Goal: Task Accomplishment & Management: Complete application form

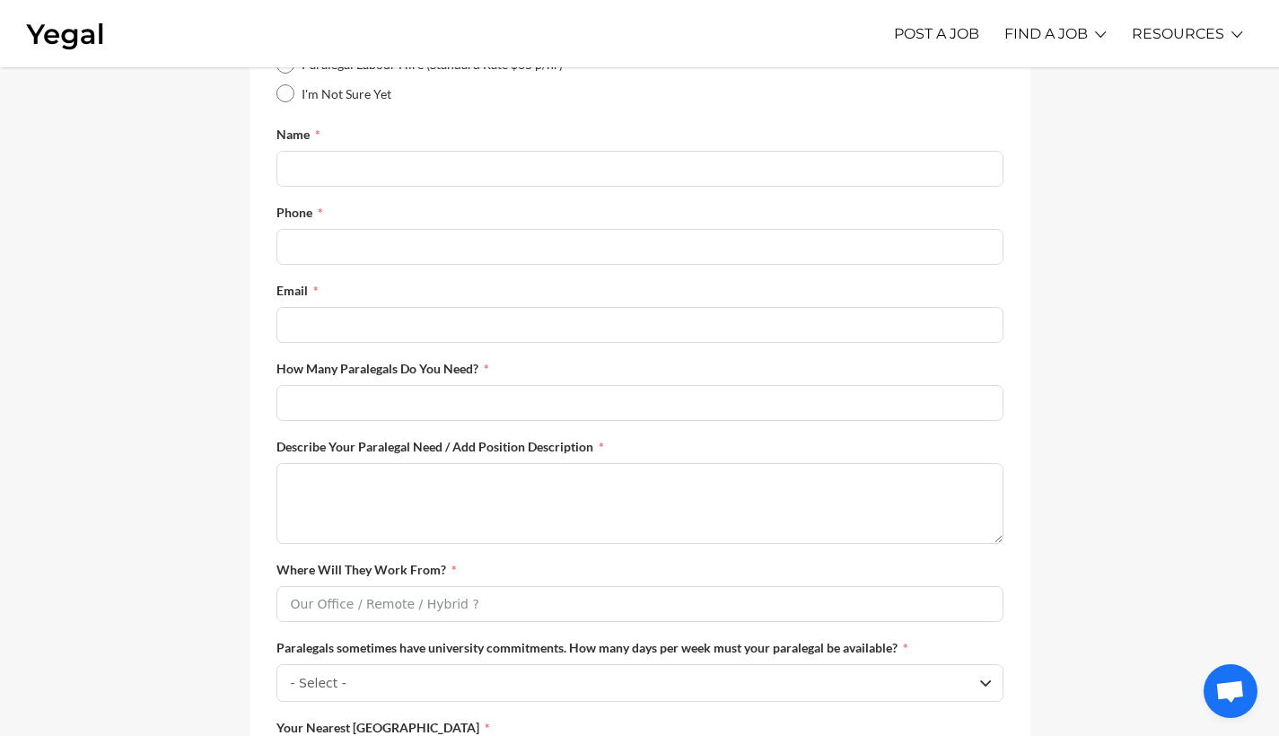
scroll to position [345, 0]
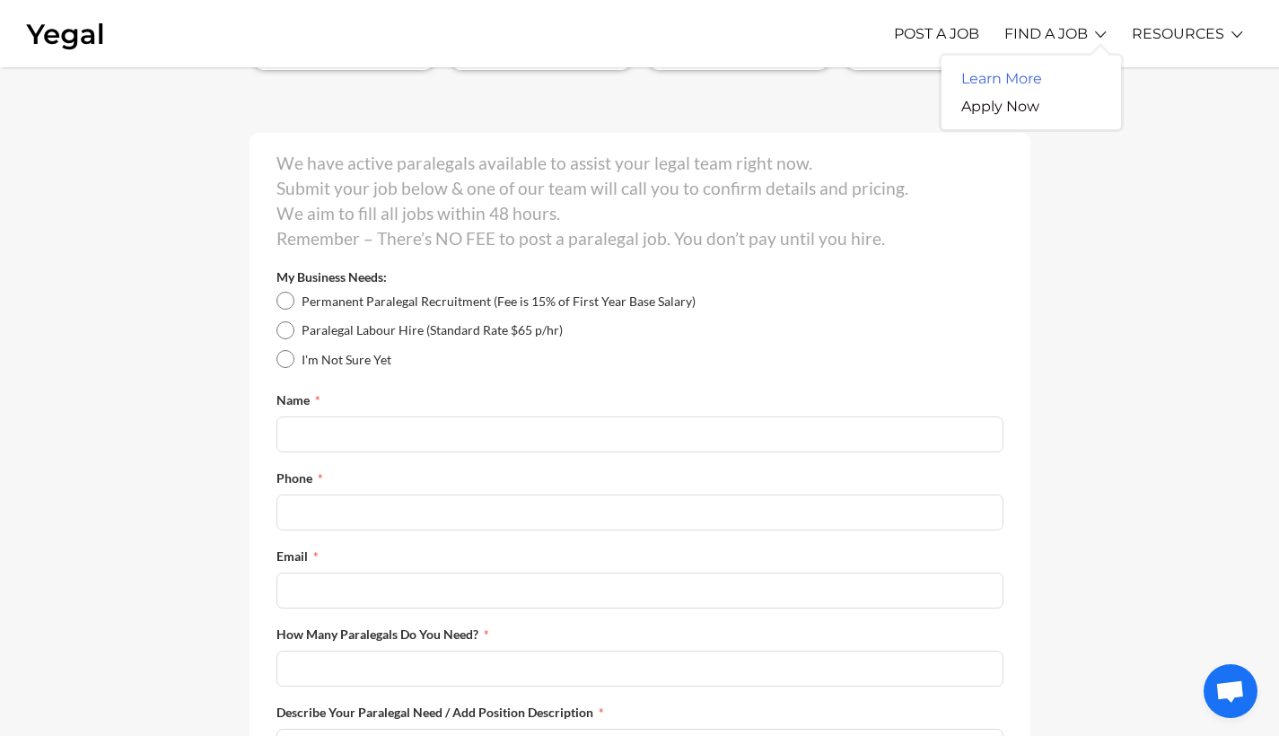
click at [1001, 74] on link "Learn More" at bounding box center [1001, 79] width 120 height 28
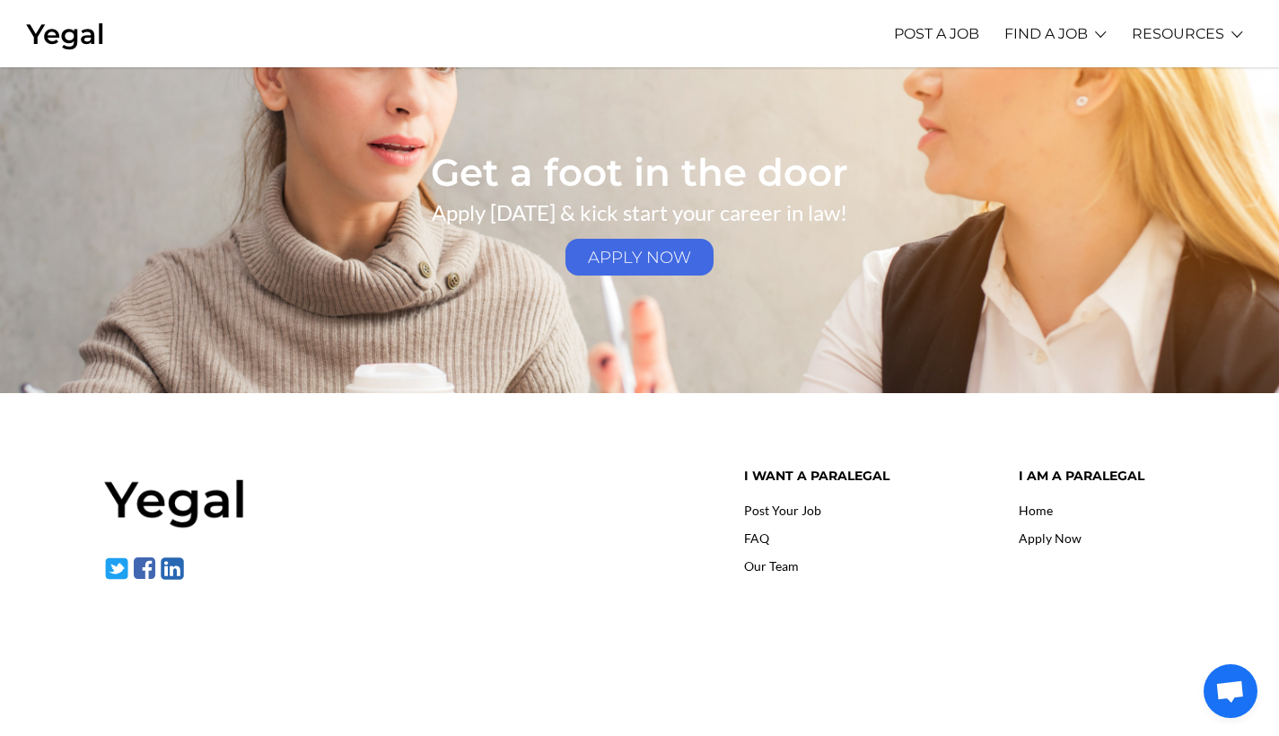
scroll to position [1952, 0]
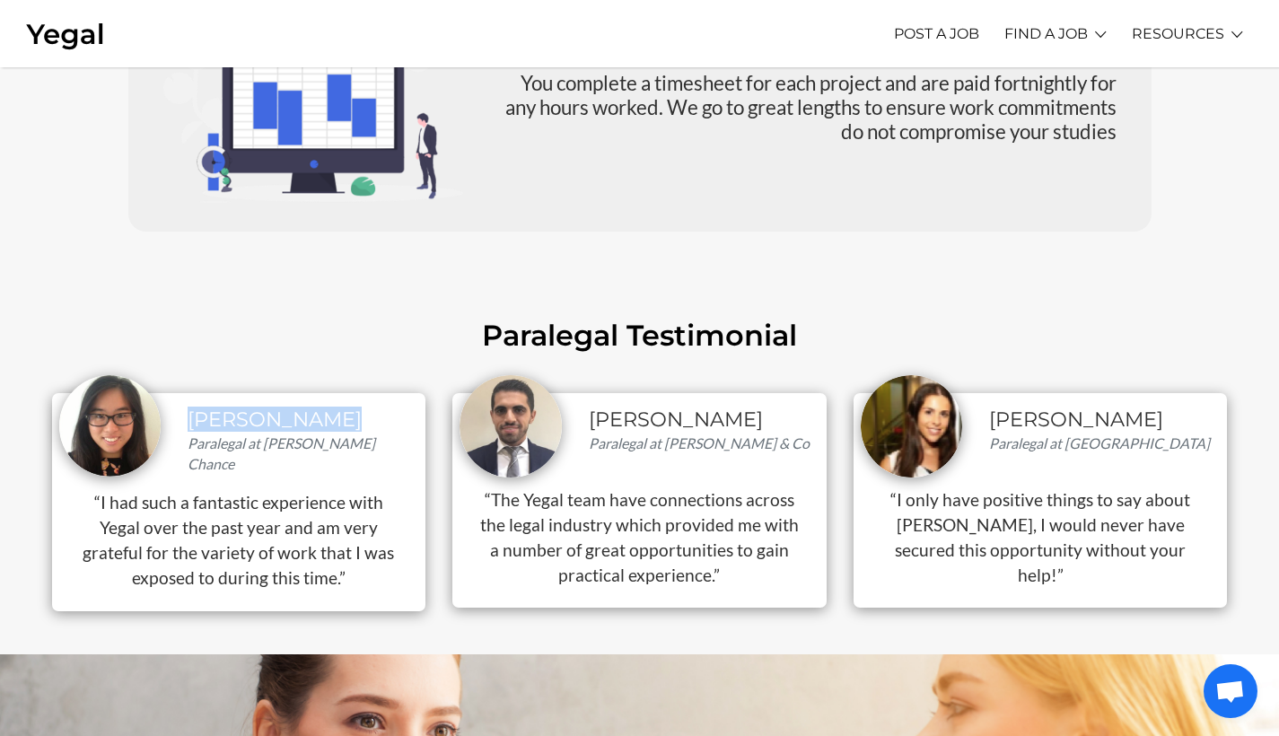
drag, startPoint x: 187, startPoint y: 414, endPoint x: 359, endPoint y: 422, distance: 172.5
click at [359, 422] on div "Samantha Wong Paralegal at Clifford Chance" at bounding box center [303, 440] width 258 height 66
click at [615, 430] on h4 "Daniel Saouma" at bounding box center [704, 419] width 231 height 24
drag, startPoint x: 581, startPoint y: 417, endPoint x: 765, endPoint y: 415, distance: 183.1
click at [765, 415] on div "Daniel Saouma Paralegal at Clyde & Co" at bounding box center [704, 438] width 258 height 63
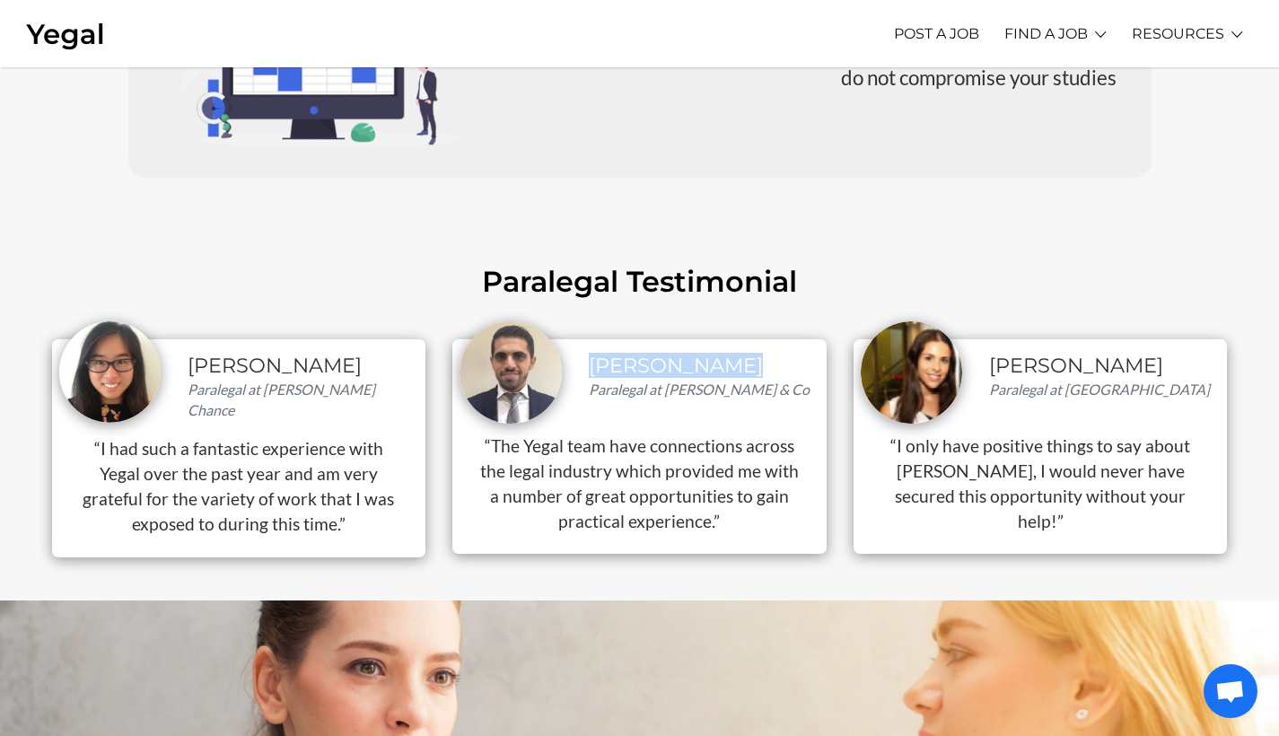
scroll to position [2685, 0]
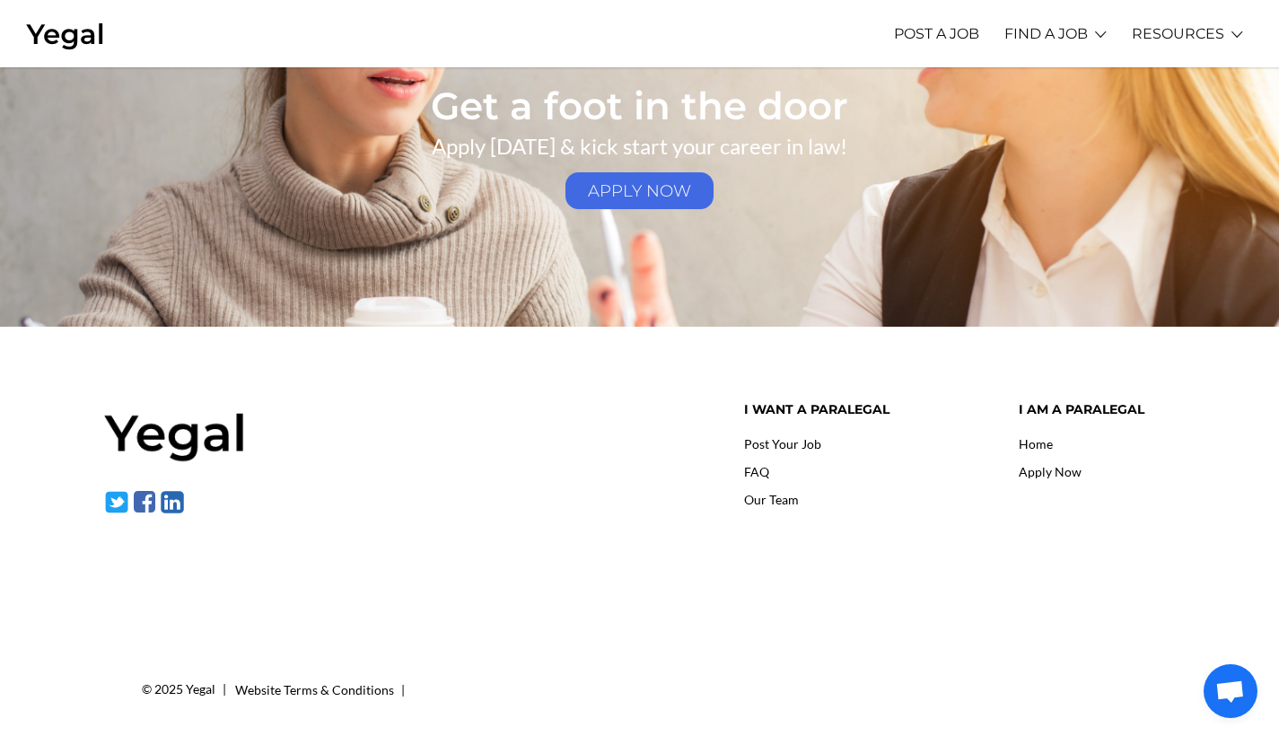
click at [1059, 467] on link "Apply Now" at bounding box center [1049, 471] width 63 height 15
